Goal: Navigation & Orientation: Find specific page/section

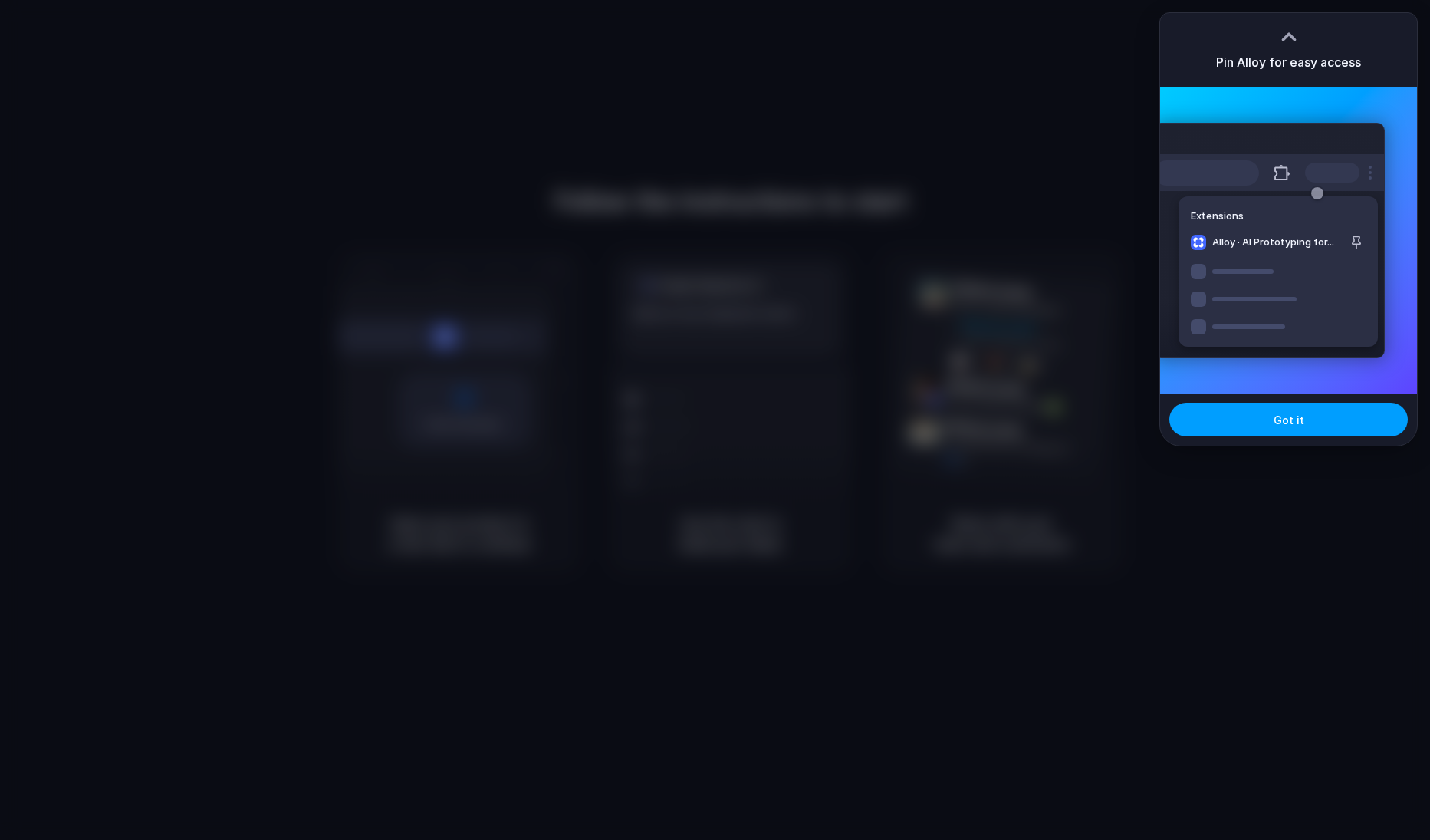
click at [1287, 427] on span "Got it" at bounding box center [1288, 419] width 30 height 16
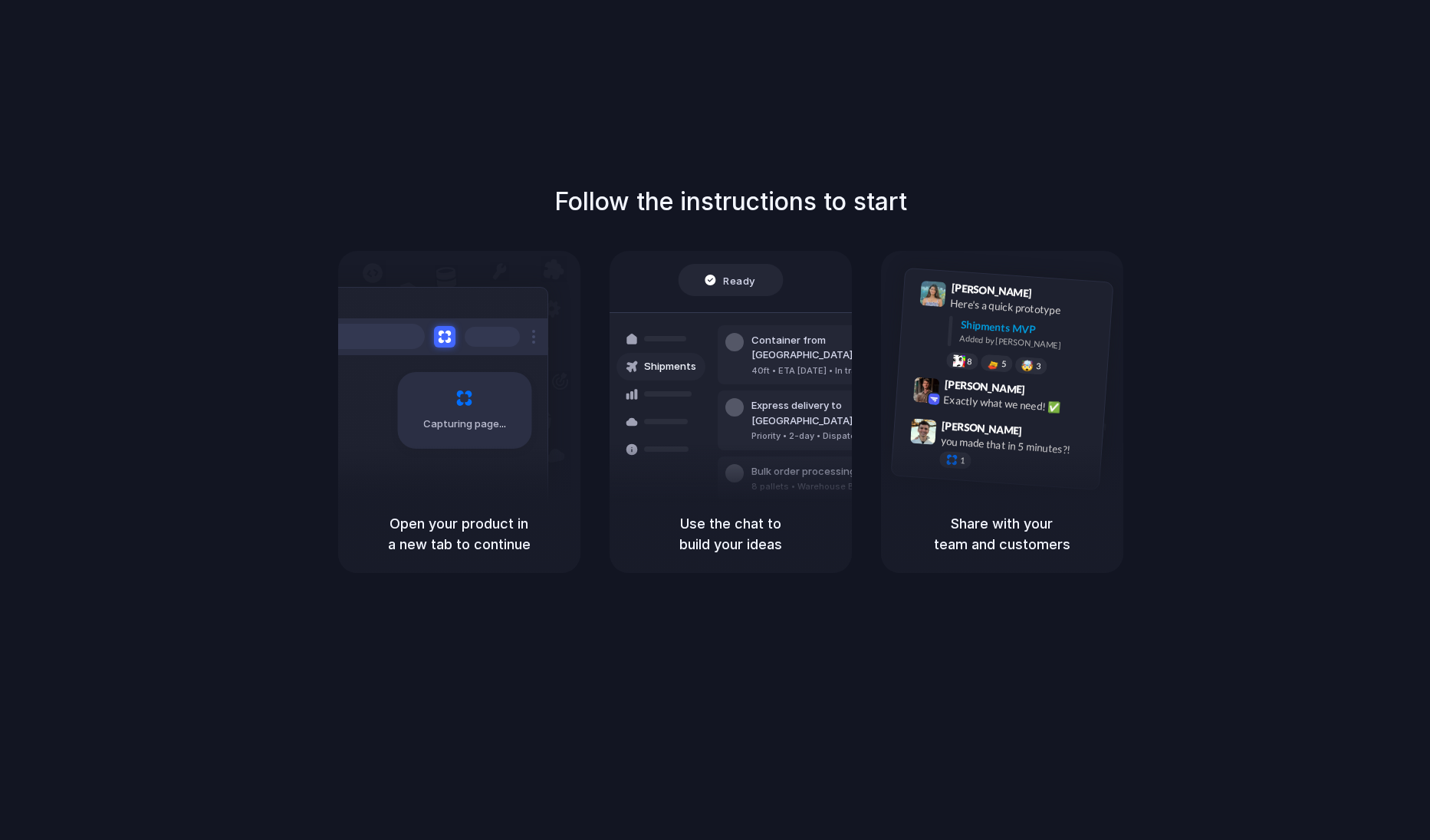
drag, startPoint x: 643, startPoint y: 546, endPoint x: 824, endPoint y: 545, distance: 181.0
click at [824, 545] on h5 "Use the chat to build your ideas" at bounding box center [731, 534] width 205 height 42
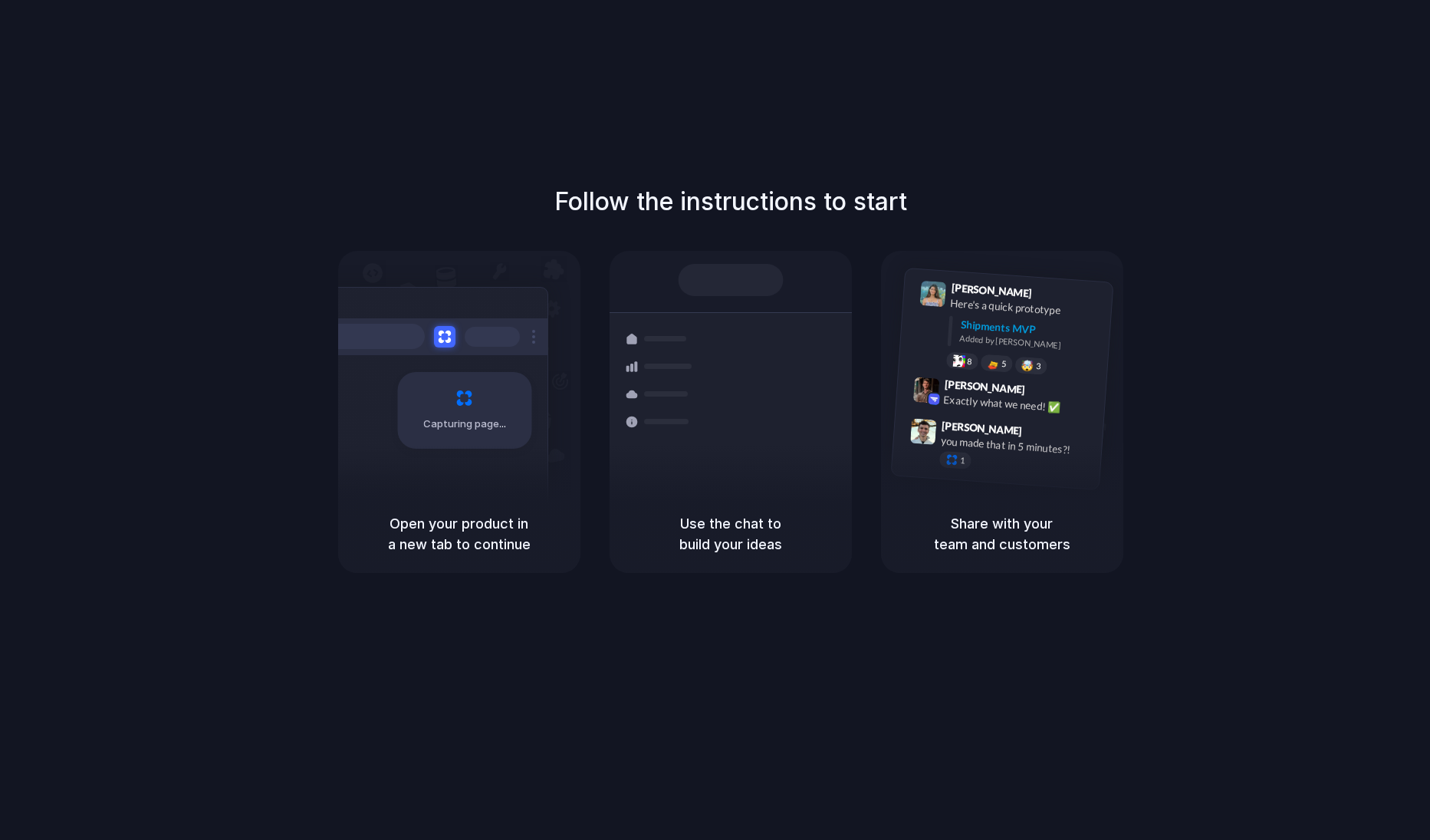
drag, startPoint x: 395, startPoint y: 525, endPoint x: 503, endPoint y: 538, distance: 108.8
click at [503, 538] on h5 "Open your product in a new tab to continue" at bounding box center [459, 534] width 205 height 42
drag, startPoint x: 665, startPoint y: 545, endPoint x: 796, endPoint y: 551, distance: 131.1
click at [796, 551] on h5 "Use the chat to build your ideas" at bounding box center [731, 534] width 205 height 42
click at [324, 116] on div "Follow the instructions to start Capturing page Open your product in a new tab …" at bounding box center [730, 435] width 1460 height 870
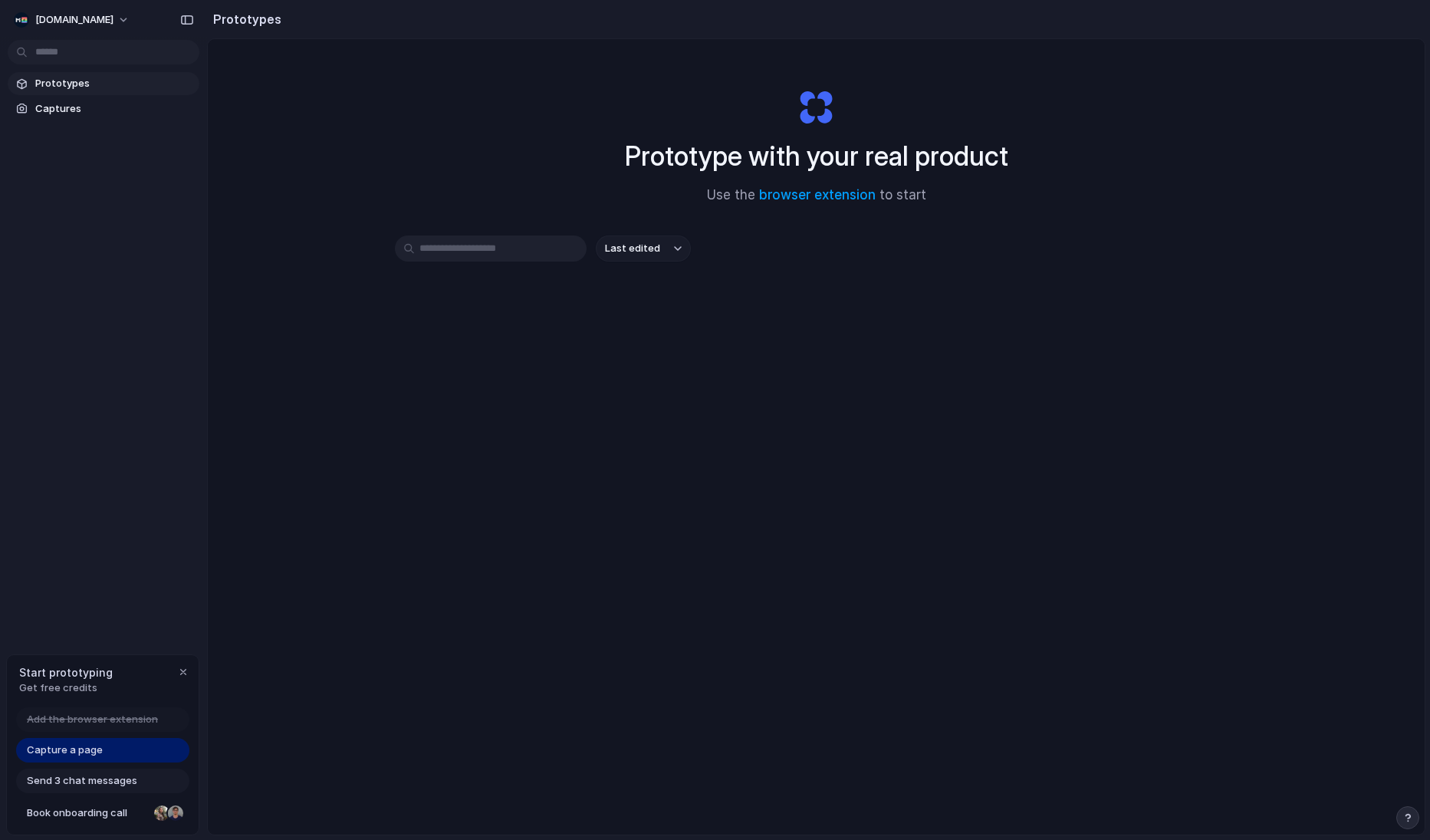
click at [246, 210] on div "Prototype with your real product Use the browser extension to start Last edited" at bounding box center [816, 477] width 1217 height 876
click at [407, 129] on div "Prototype with your real product Use the browser extension to start Last edited" at bounding box center [816, 477] width 1217 height 876
click at [86, 18] on span "[DOMAIN_NAME]" at bounding box center [74, 20] width 78 height 15
click at [79, 51] on li "Settings" at bounding box center [74, 54] width 127 height 25
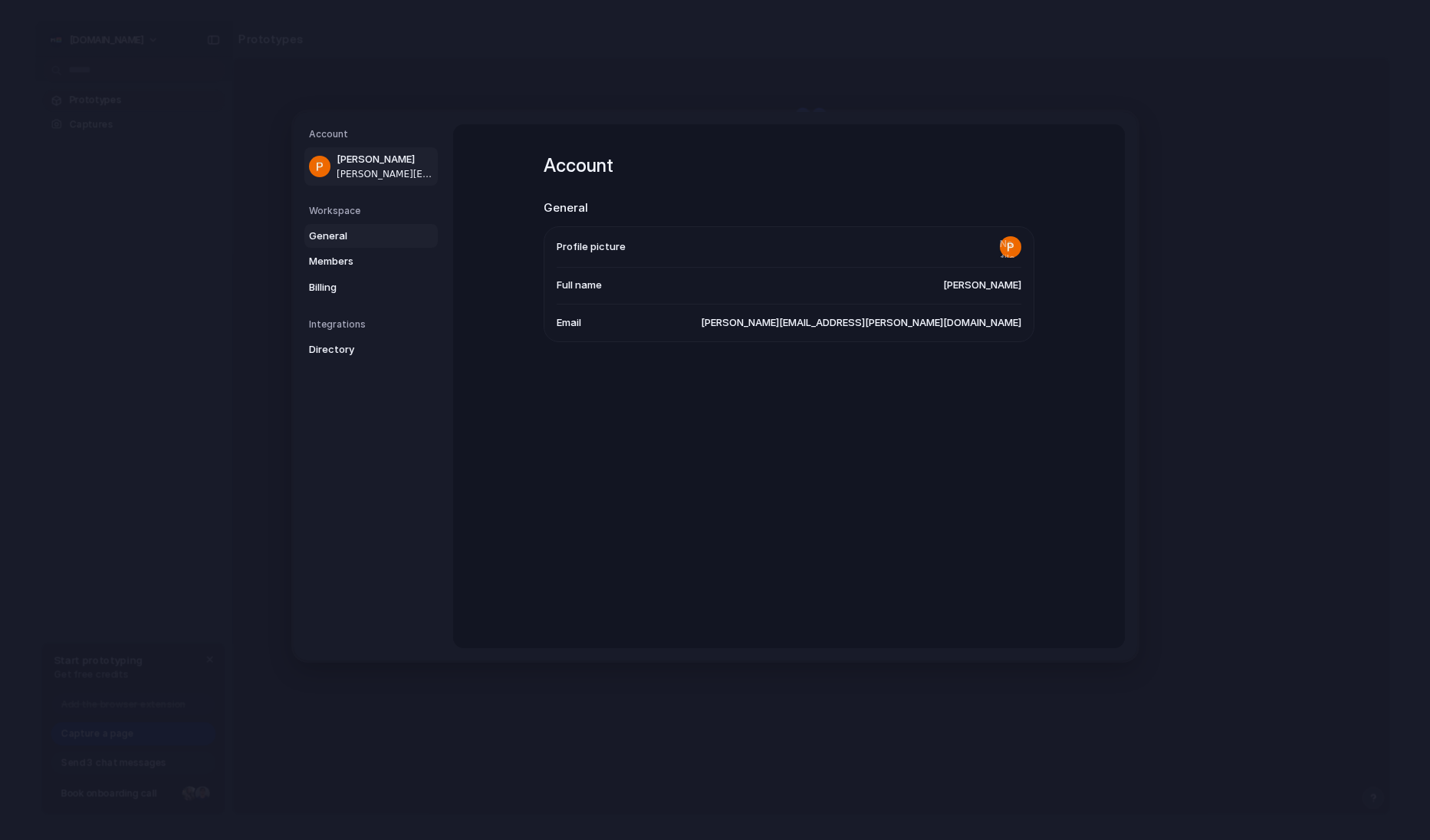
click at [345, 234] on span "General" at bounding box center [357, 236] width 98 height 15
click at [342, 252] on link "Members" at bounding box center [371, 261] width 133 height 25
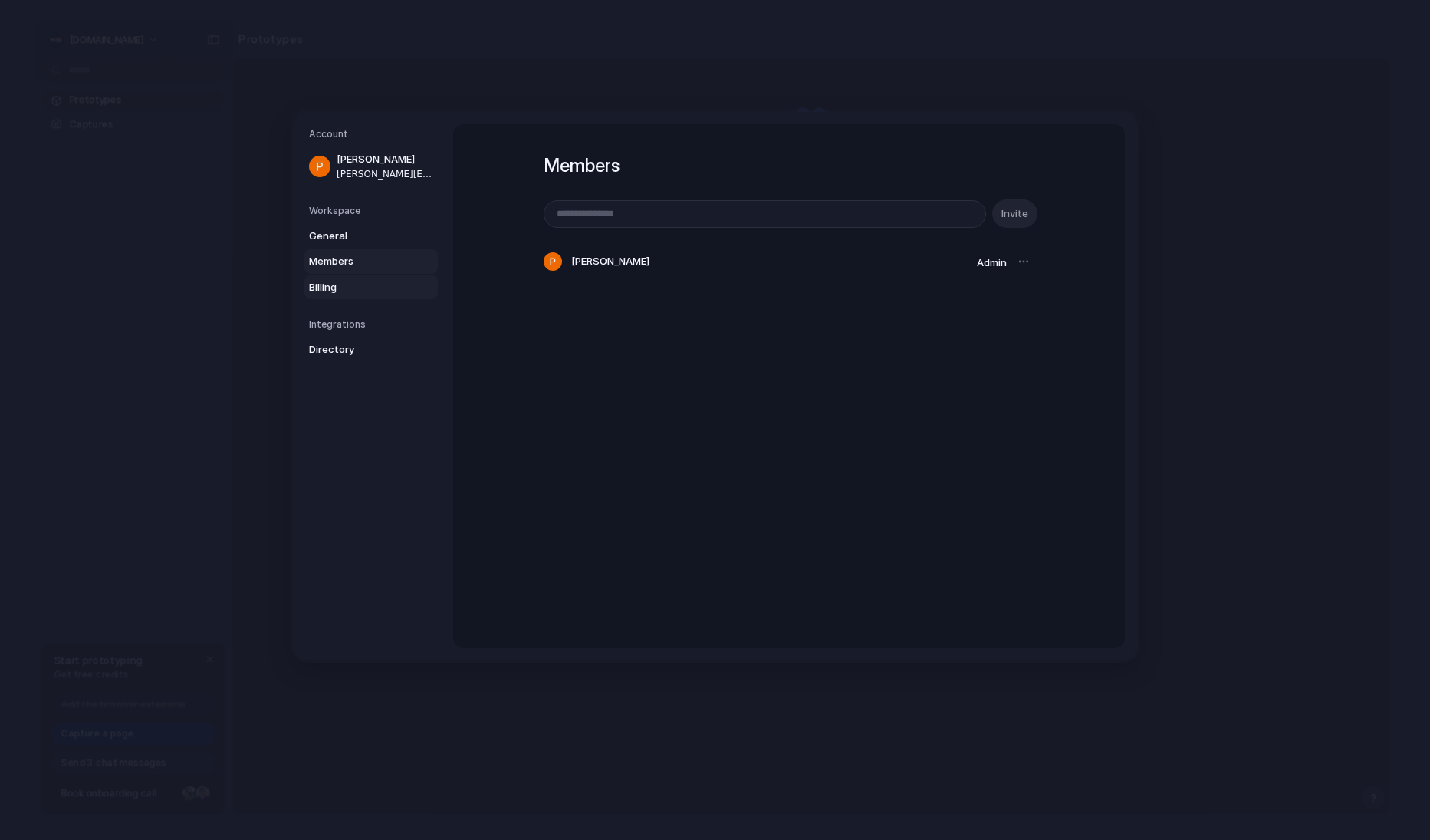
click at [375, 284] on span "Billing" at bounding box center [357, 288] width 98 height 15
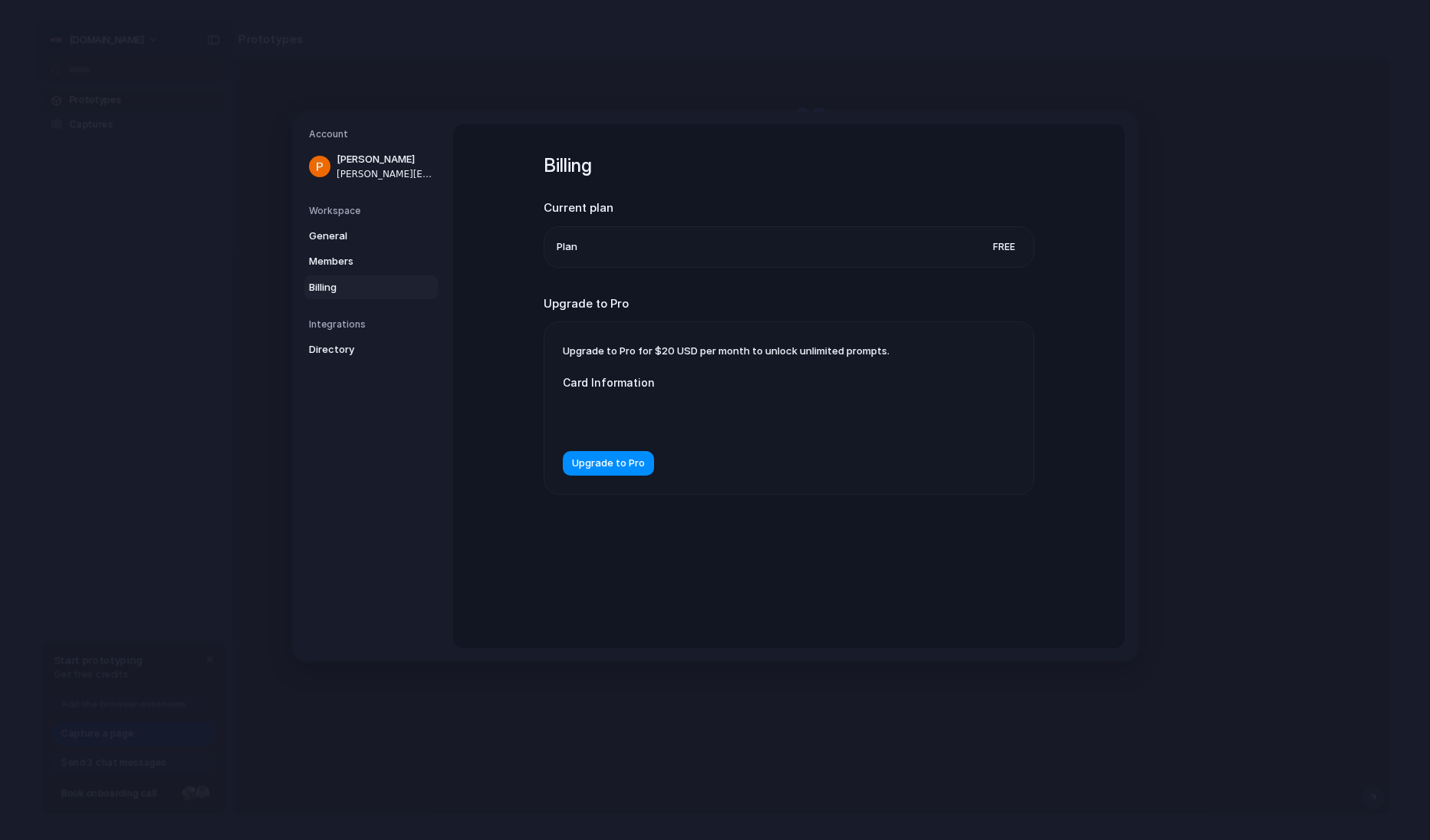
click at [593, 252] on li "Plan Free" at bounding box center [789, 247] width 465 height 40
click at [349, 353] on span "Directory" at bounding box center [357, 350] width 98 height 15
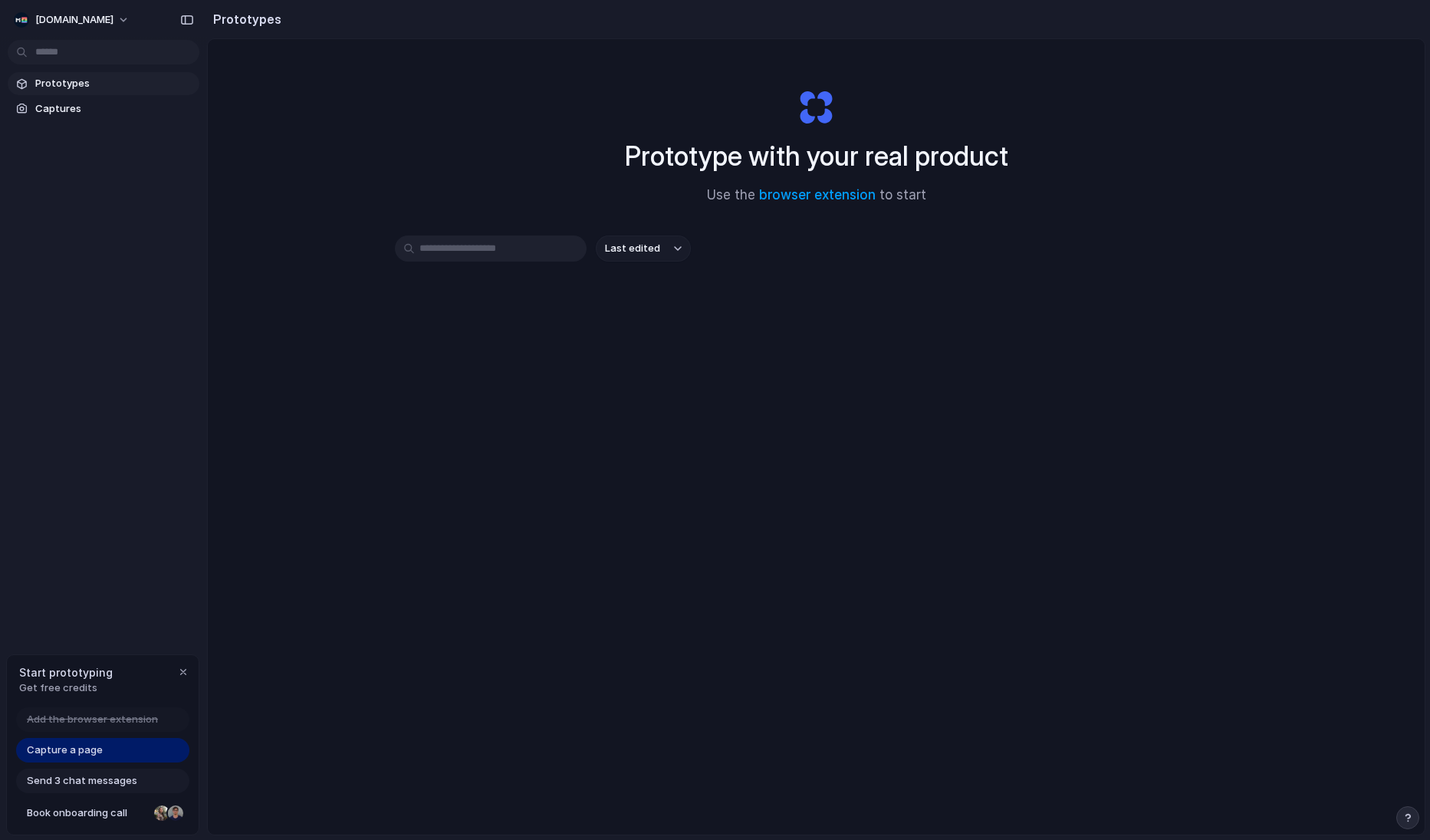
drag, startPoint x: 994, startPoint y: 159, endPoint x: 710, endPoint y: 148, distance: 284.2
click at [710, 148] on h1 "Prototype with your real product" at bounding box center [816, 156] width 383 height 41
click at [110, 749] on link "Capture a page" at bounding box center [103, 750] width 173 height 25
click at [324, 89] on div "Prototype with your real product Use the browser extension to start Last edited" at bounding box center [816, 477] width 1217 height 876
click at [17, 20] on div "button" at bounding box center [22, 20] width 15 height 15
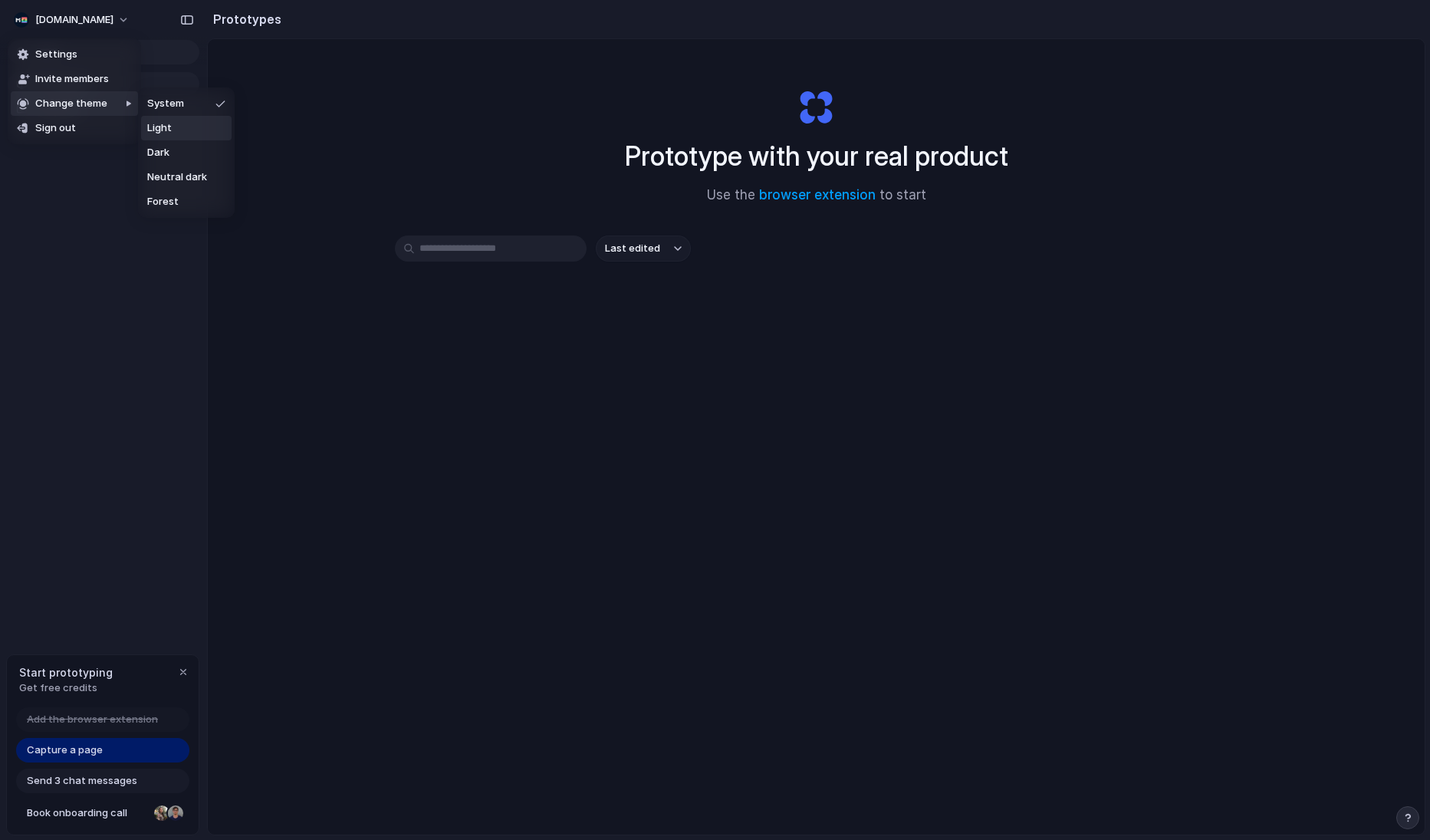
click at [181, 133] on li "Light" at bounding box center [185, 128] width 90 height 25
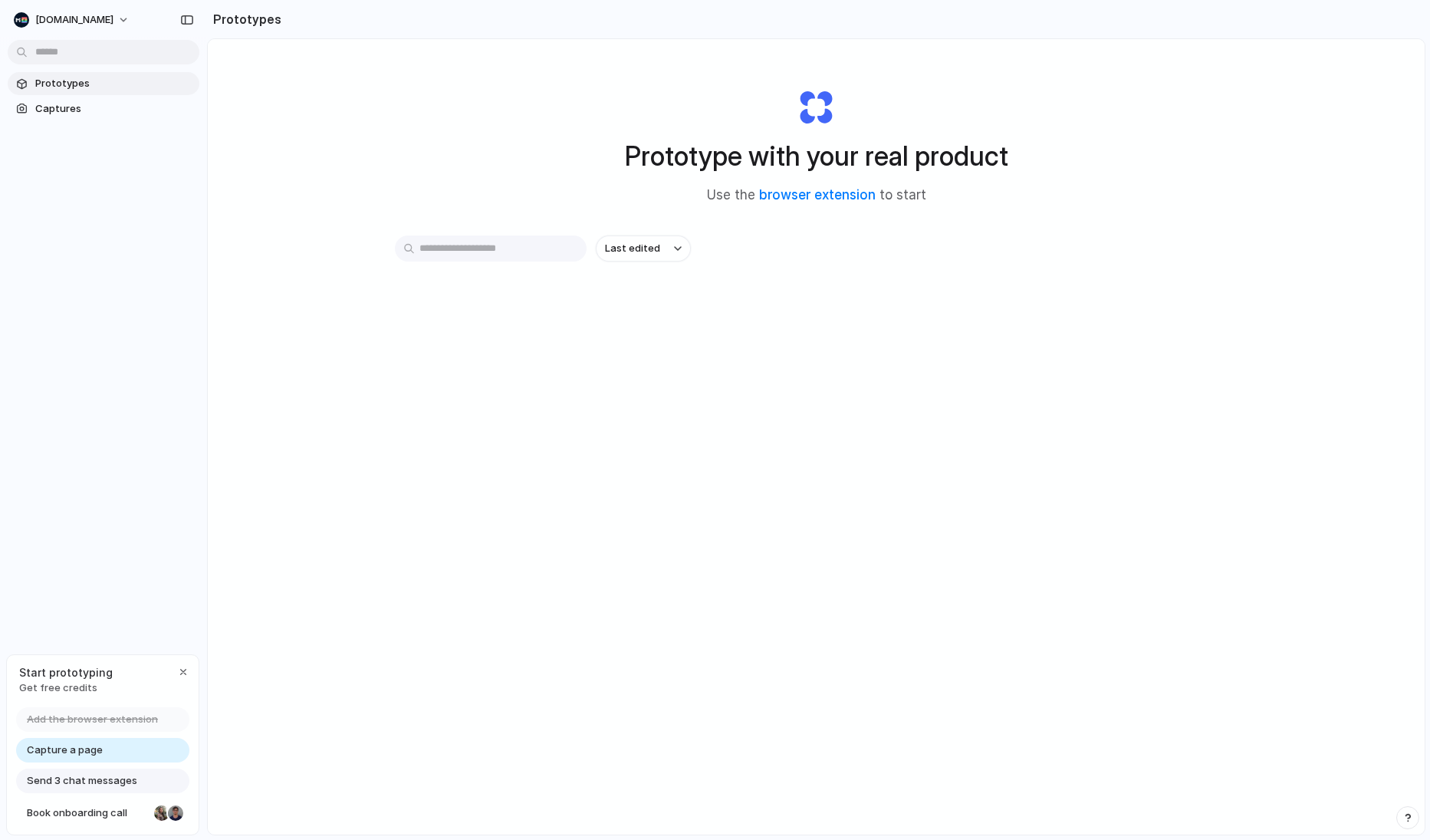
click at [318, 313] on div "Prototype with your real product Use the browser extension to start Last edited" at bounding box center [816, 477] width 1217 height 876
